Goal: Information Seeking & Learning: Check status

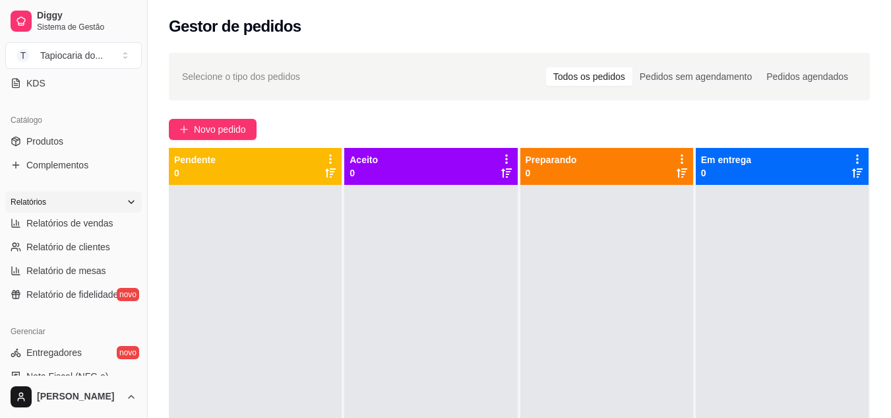
scroll to position [330, 0]
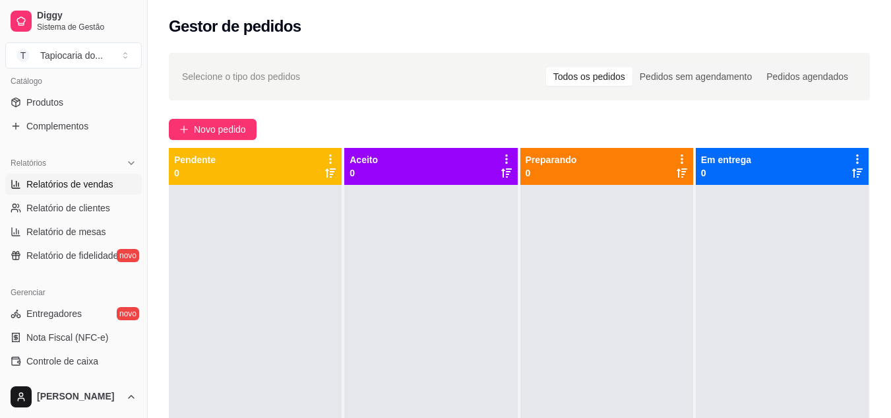
click at [93, 185] on span "Relatórios de vendas" at bounding box center [69, 183] width 87 height 13
select select "ALL"
select select "0"
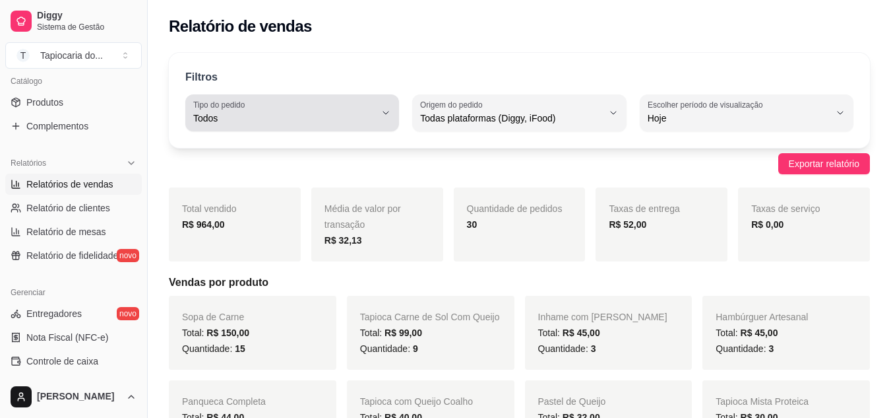
click at [377, 110] on button "Tipo do pedido Todos" at bounding box center [292, 112] width 214 height 37
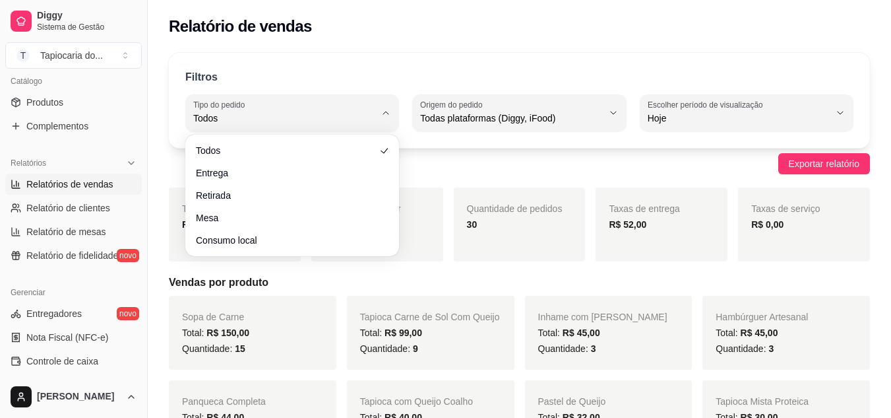
click at [275, 161] on ul "Todos Entrega Retirada Mesa Consumo local" at bounding box center [292, 195] width 203 height 111
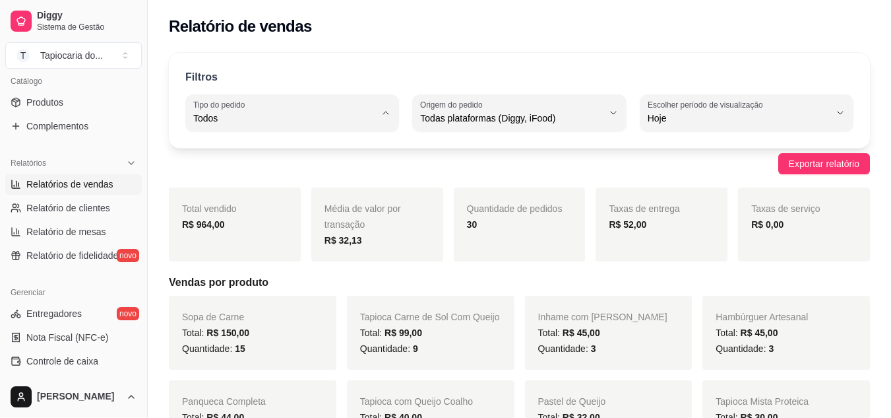
click at [297, 177] on span "Entrega" at bounding box center [286, 171] width 172 height 13
type input "DELIVERY"
select select "DELIVERY"
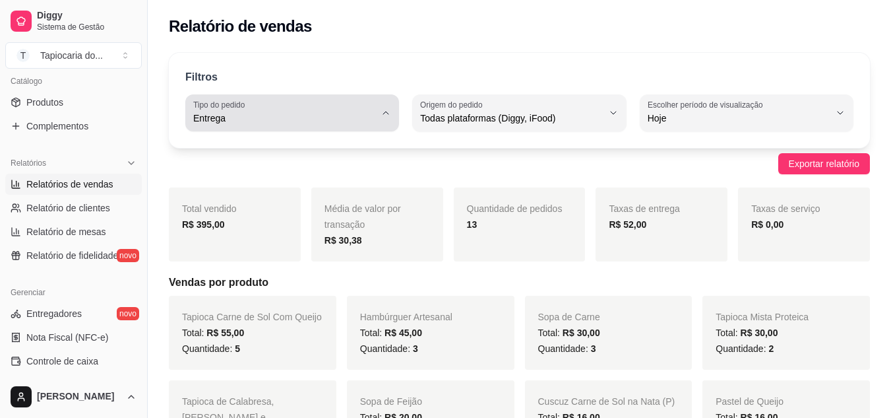
click at [235, 121] on span "Entrega" at bounding box center [284, 117] width 182 height 13
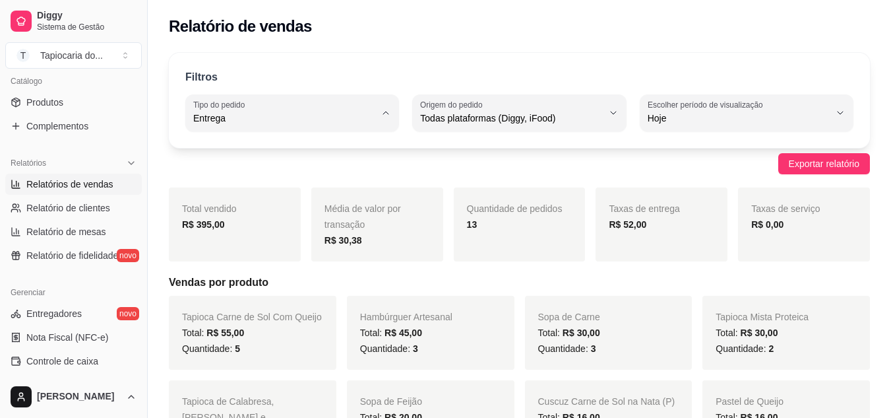
click at [262, 141] on ul "Todos Entrega Retirada Mesa Consumo local" at bounding box center [292, 193] width 195 height 106
type input "ALL"
select select "ALL"
click at [262, 141] on div "Filtros ALL Tipo do pedido Todos Entrega Retirada Mesa Consumo local Tipo do pe…" at bounding box center [519, 100] width 701 height 95
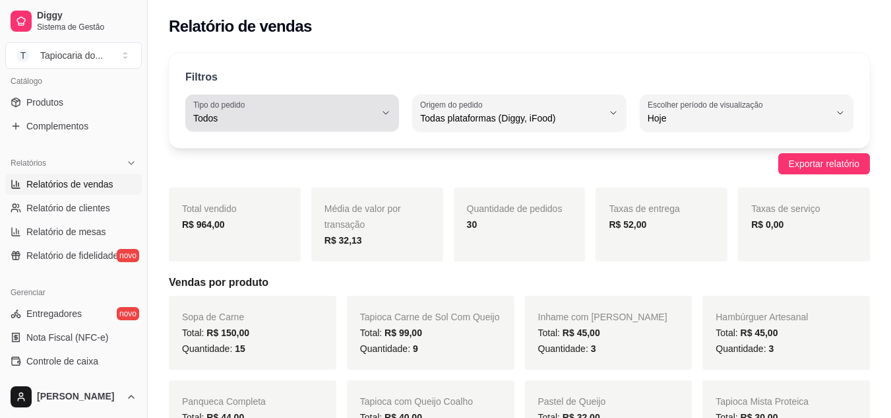
click at [379, 119] on button "Tipo do pedido Todos" at bounding box center [292, 112] width 214 height 37
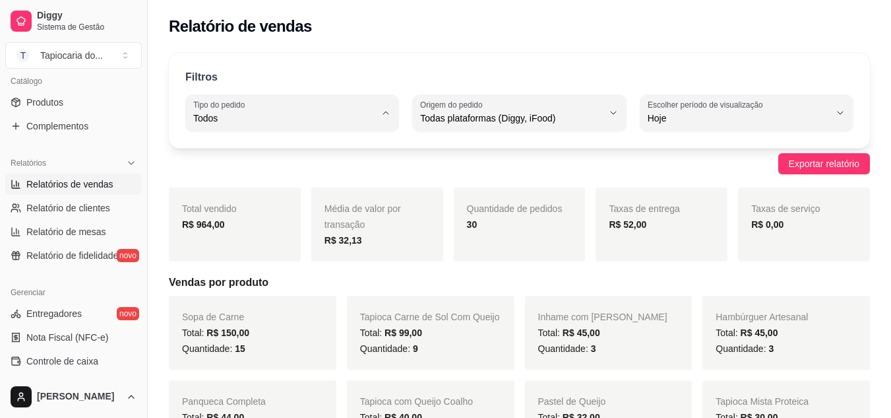
click at [286, 149] on span "Todos" at bounding box center [286, 149] width 172 height 13
